Goal: Information Seeking & Learning: Find specific fact

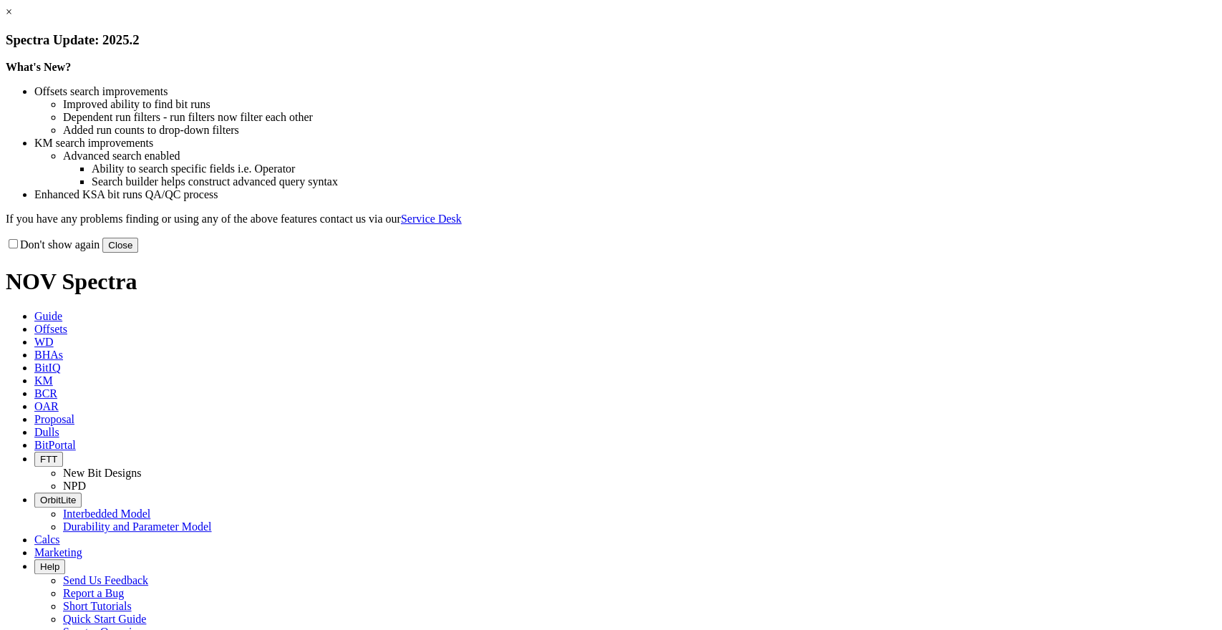
click at [12, 18] on link "×" at bounding box center [9, 12] width 6 height 12
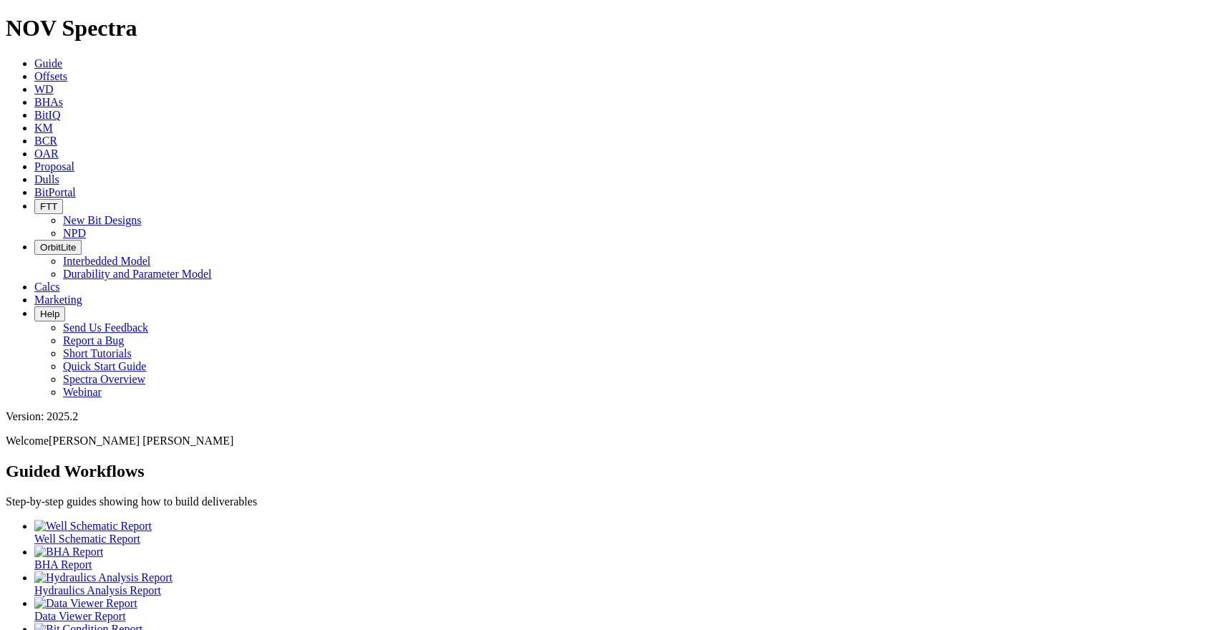
scroll to position [59, 0]
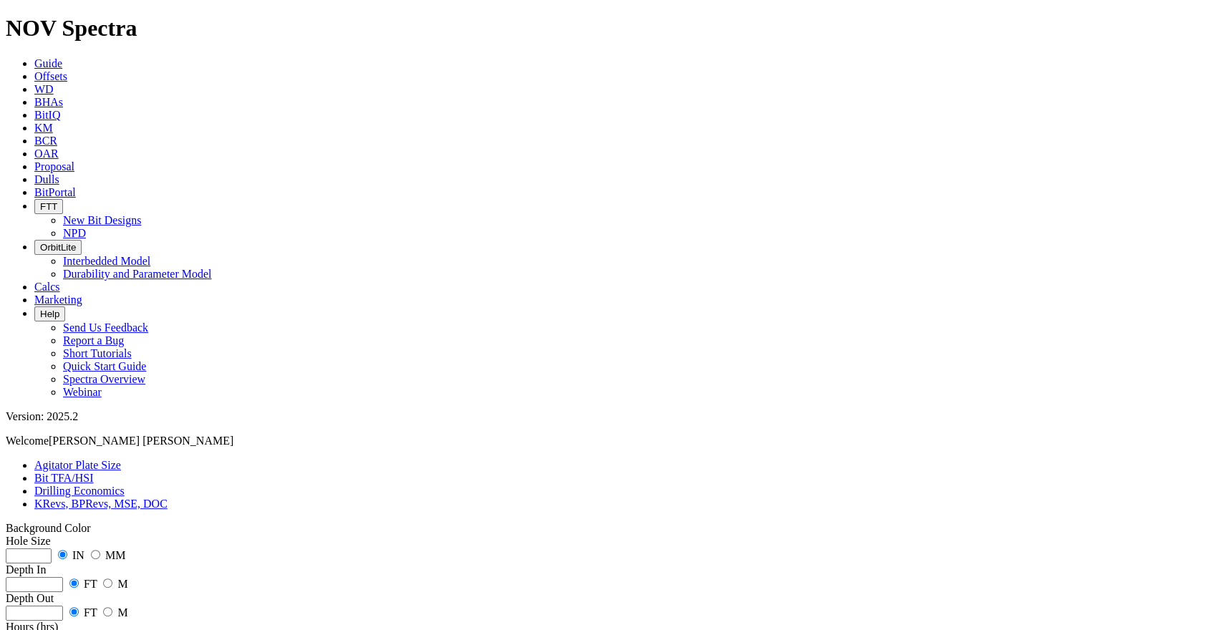
click at [53, 122] on span "KM" at bounding box center [43, 128] width 19 height 12
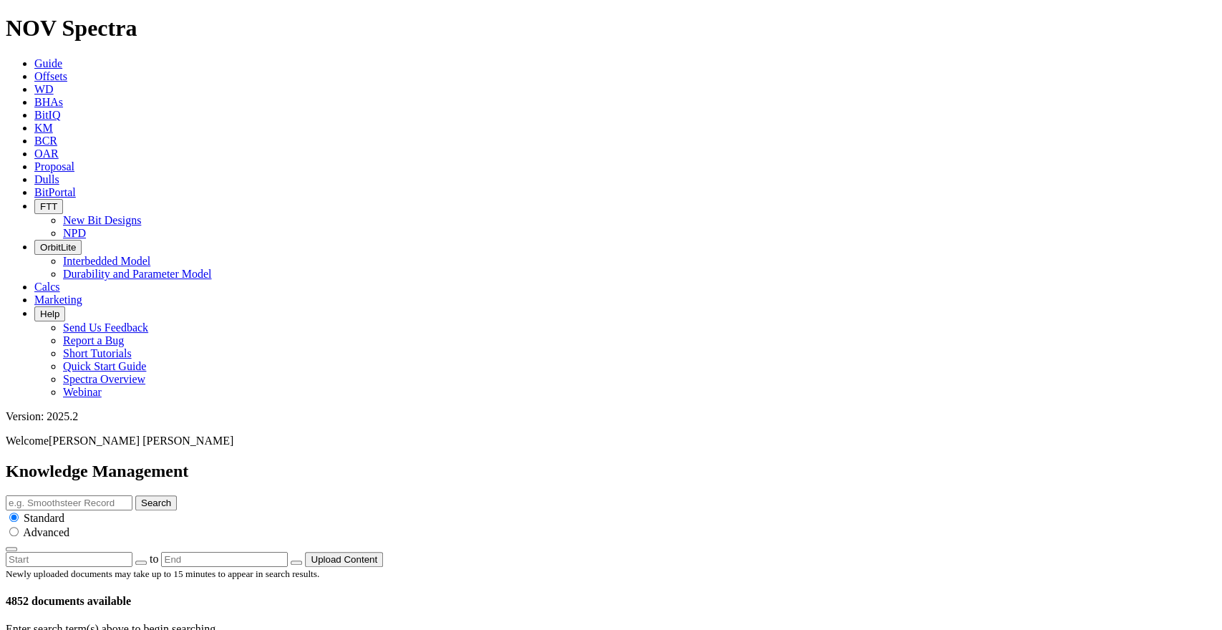
click at [132, 495] on input "text" at bounding box center [69, 502] width 127 height 15
type input "technical bit proposal"
click at [135, 495] on button "Search" at bounding box center [156, 502] width 42 height 15
